Goal: Find specific page/section: Find specific page/section

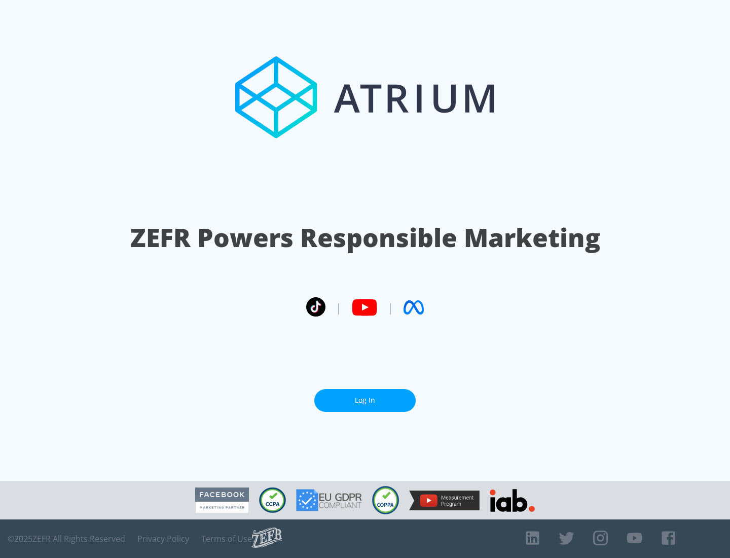
click at [365, 400] on link "Log In" at bounding box center [364, 400] width 101 height 23
